Goal: Information Seeking & Learning: Learn about a topic

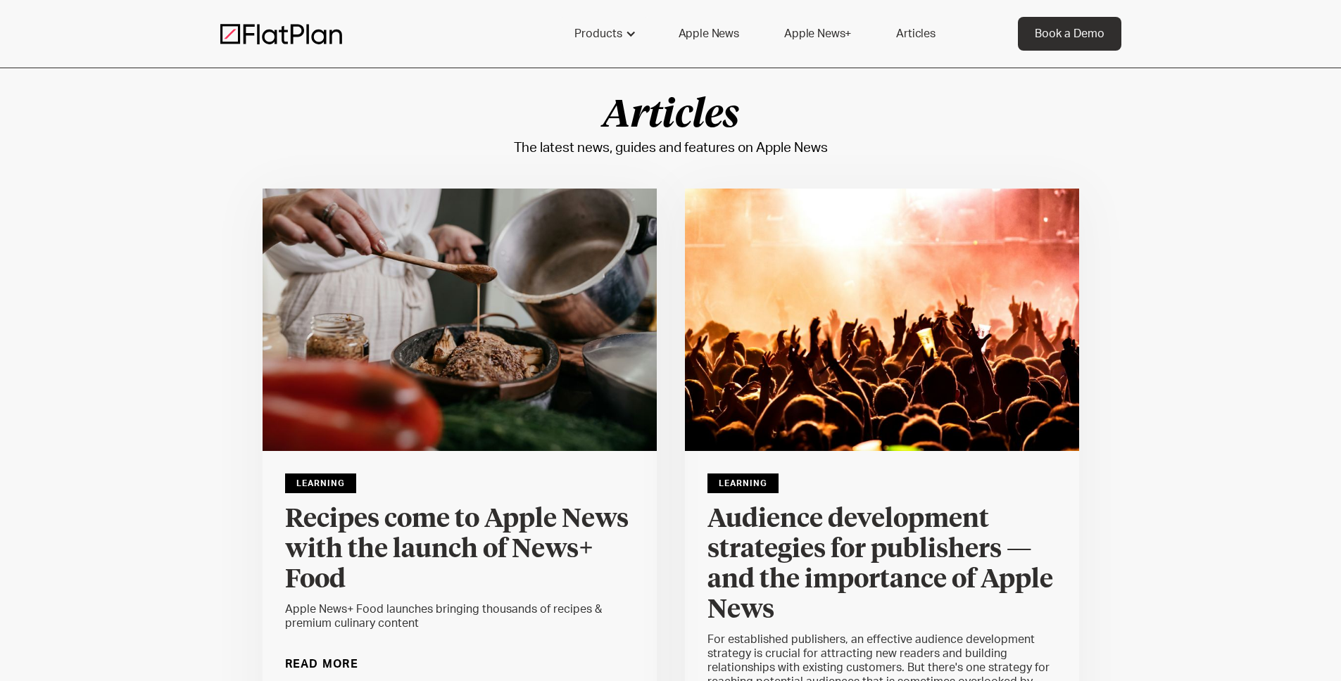
click at [288, 44] on img at bounding box center [281, 33] width 122 height 21
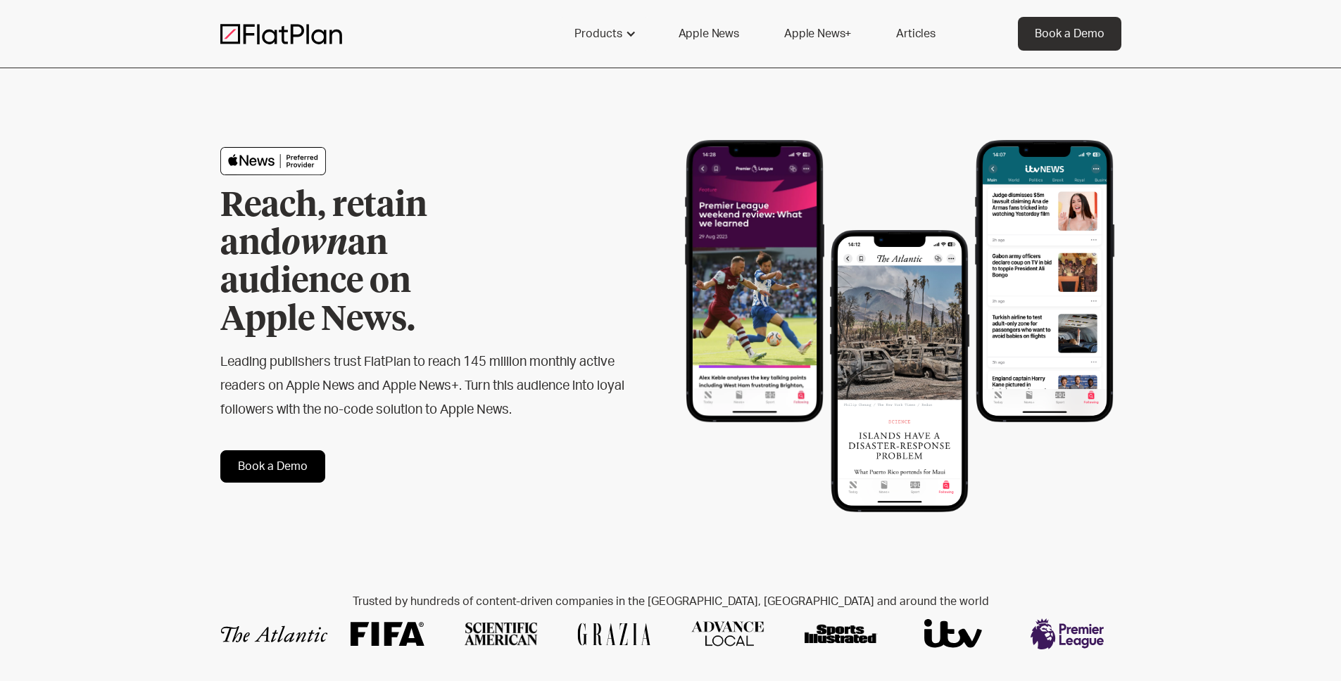
click at [913, 37] on link "Articles" at bounding box center [915, 34] width 73 height 34
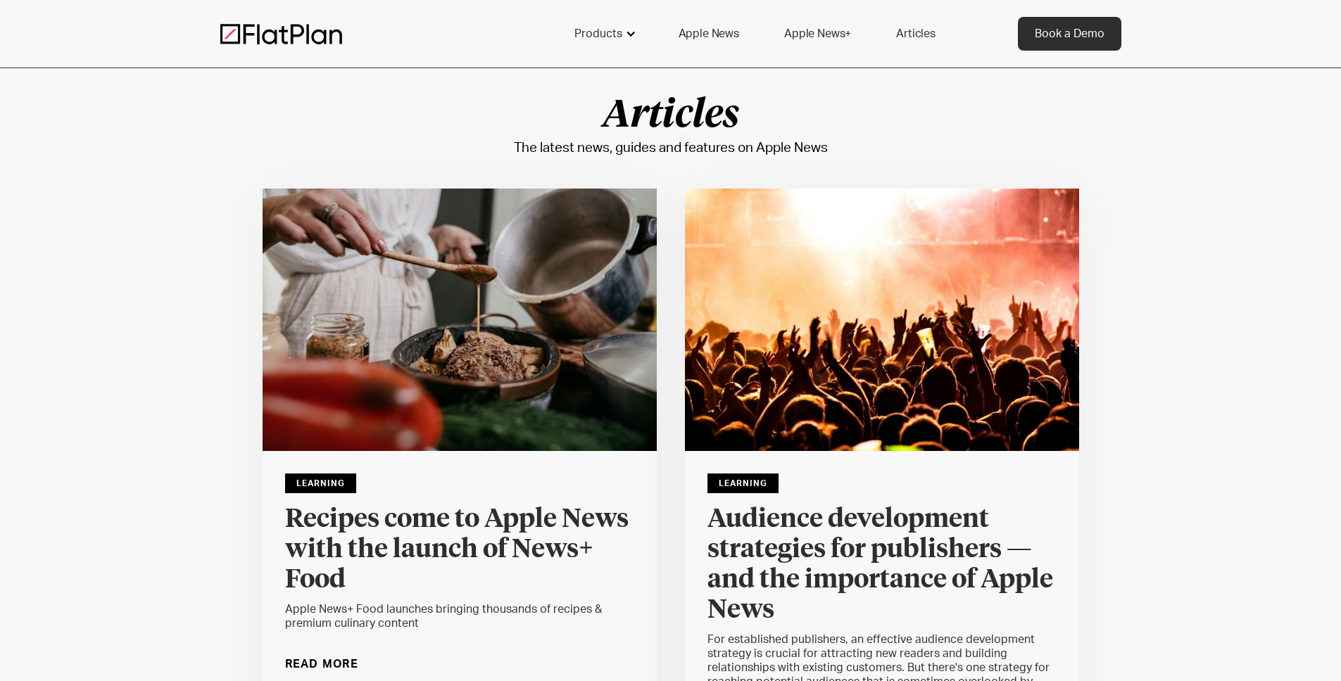
click at [626, 36] on div at bounding box center [630, 33] width 11 height 11
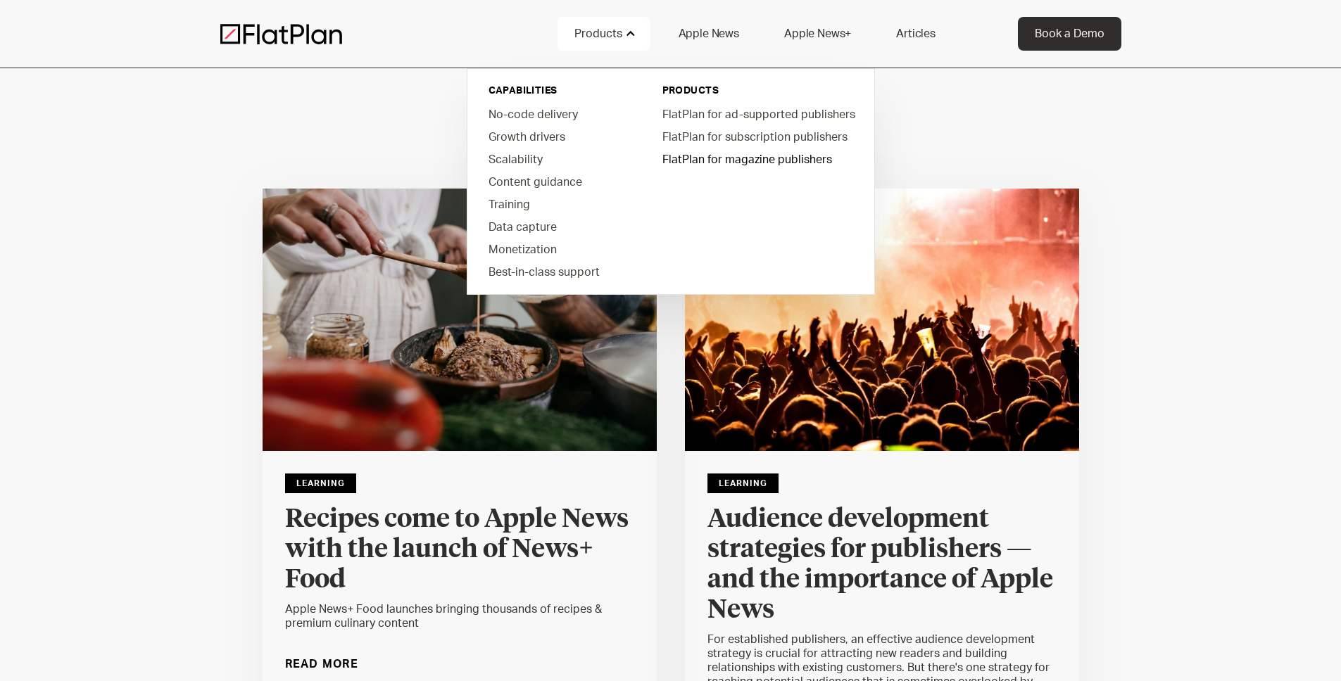
click at [760, 161] on link "FlatPlan for magazine publishers" at bounding box center [757, 159] width 213 height 23
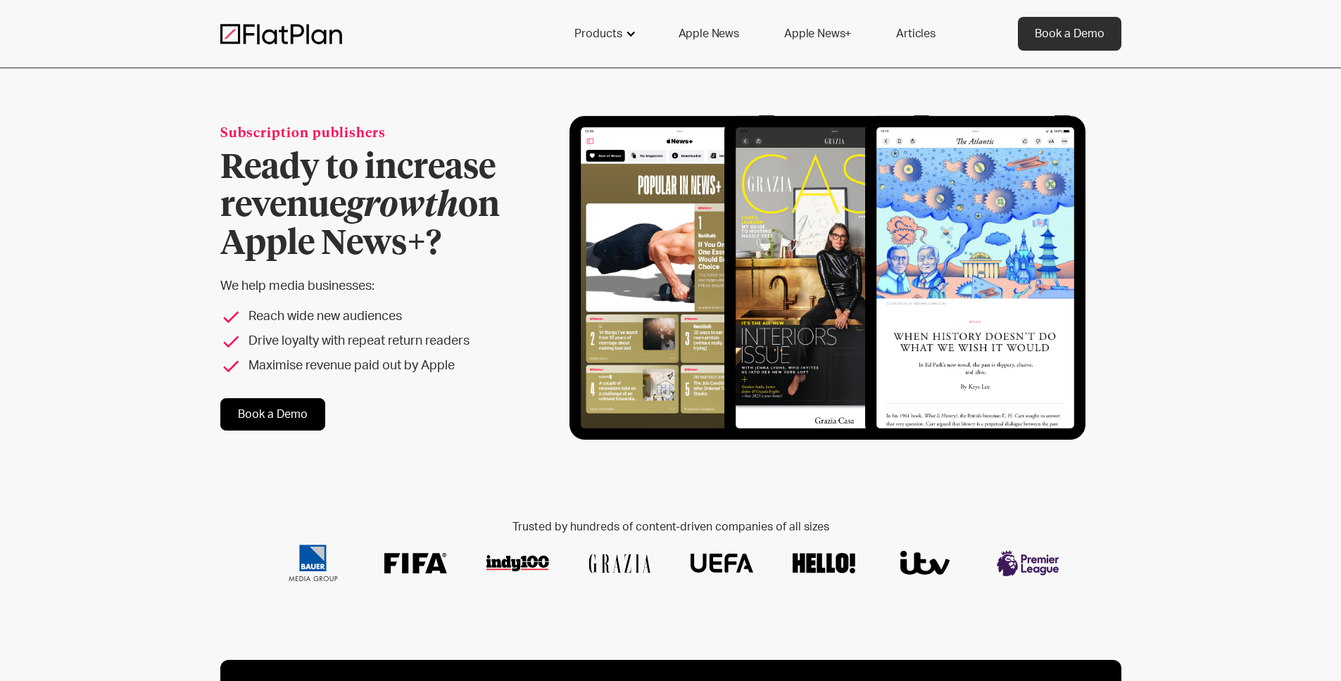
click at [626, 34] on div at bounding box center [630, 33] width 11 height 11
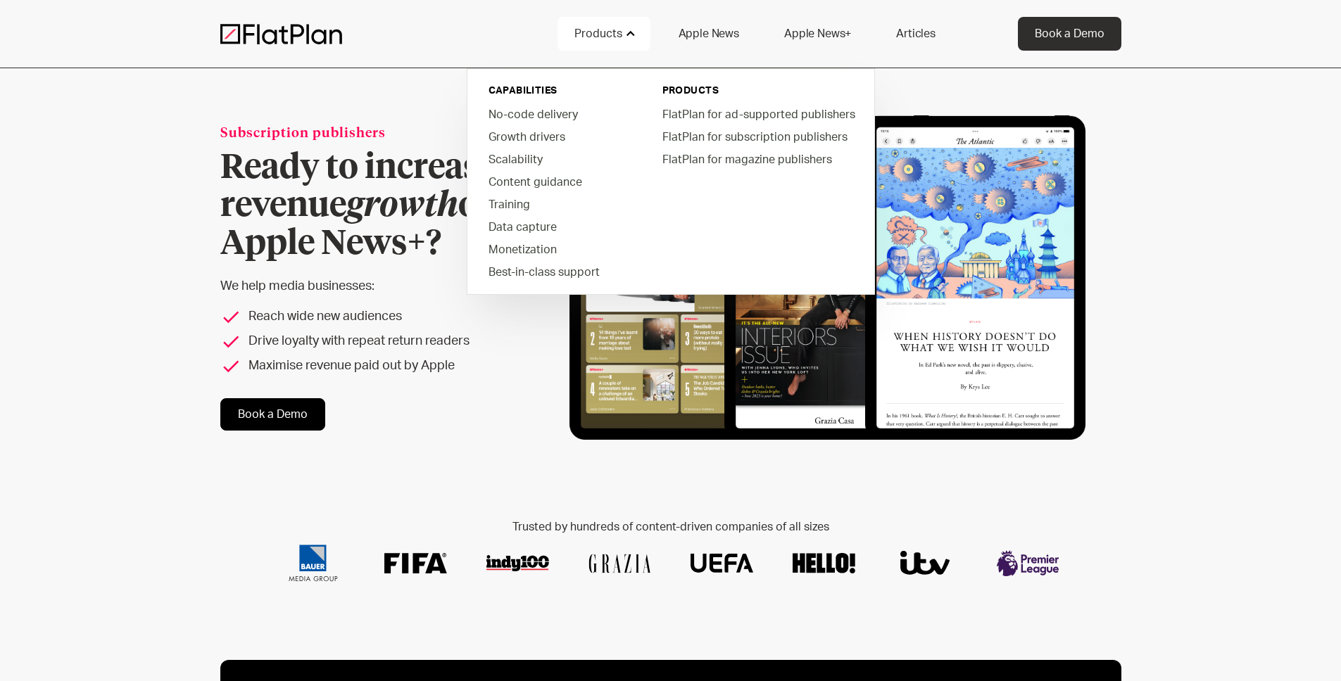
click at [272, 30] on img at bounding box center [281, 33] width 122 height 21
